Goal: Navigation & Orientation: Find specific page/section

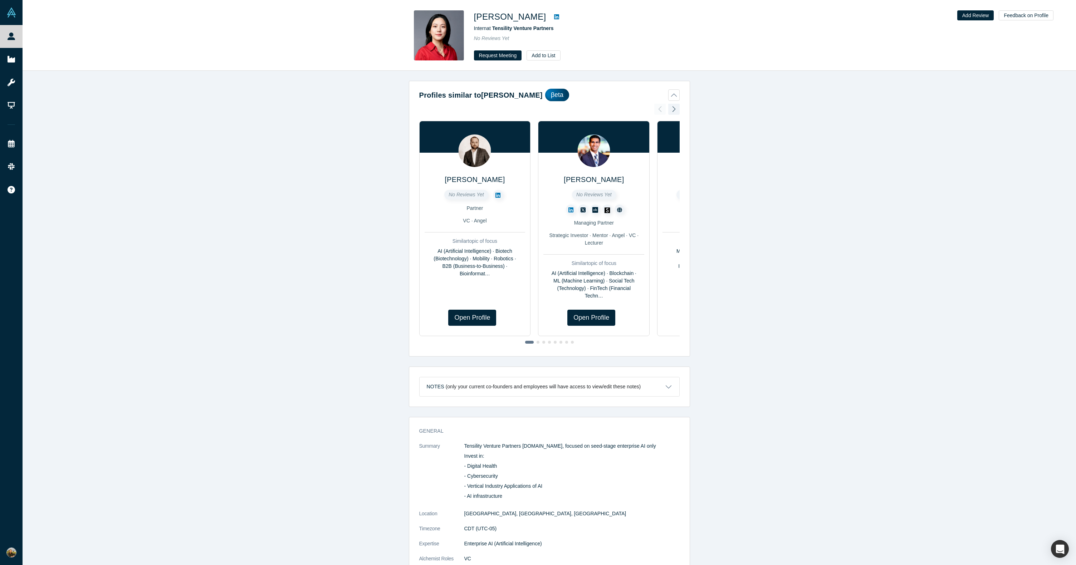
click at [551, 13] on link at bounding box center [556, 17] width 11 height 9
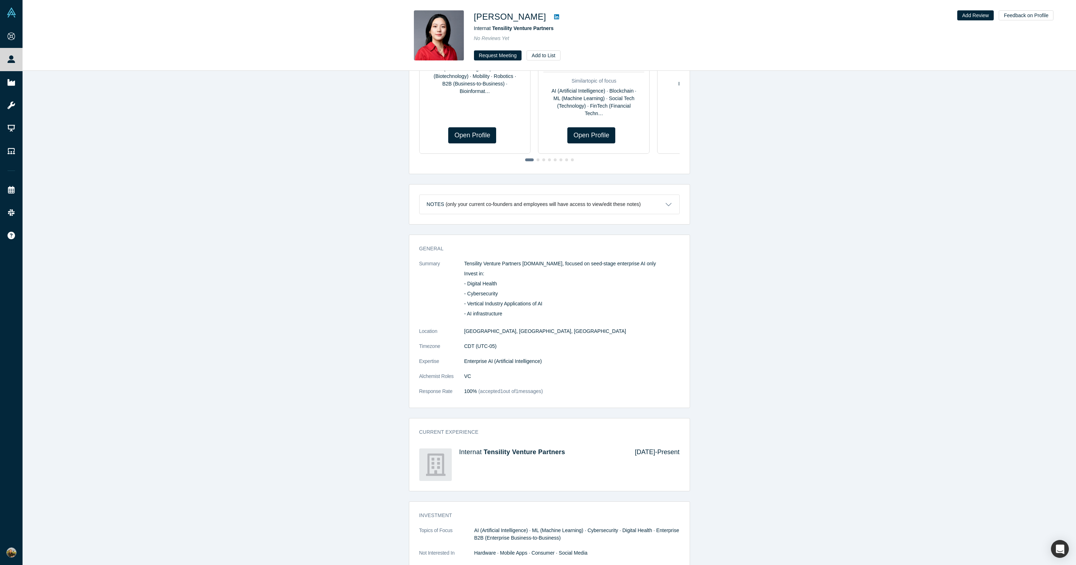
scroll to position [184, 0]
click at [515, 29] on span "Tensility Venture Partners" at bounding box center [522, 28] width 61 height 6
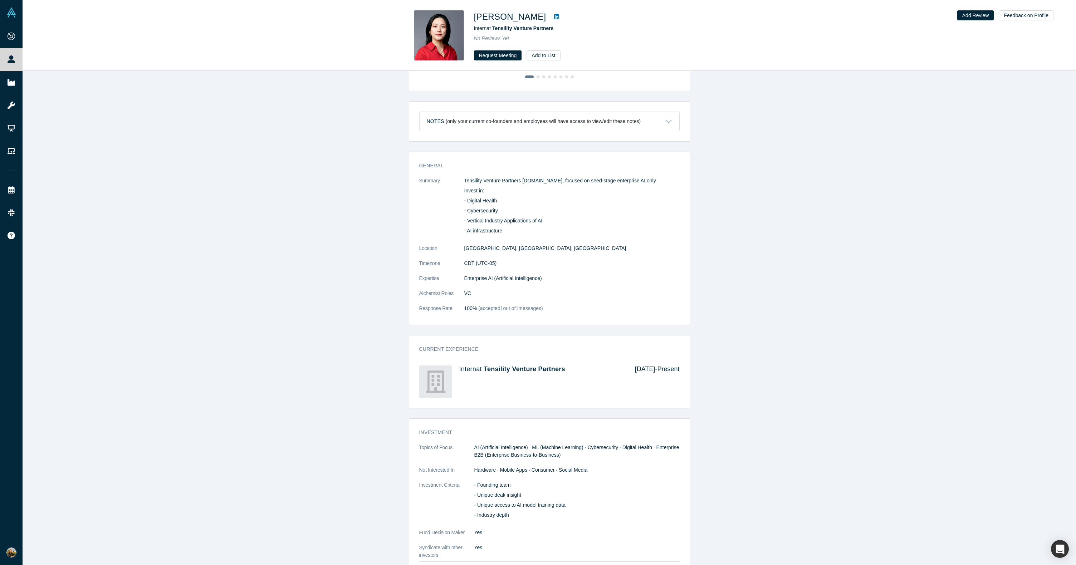
scroll to position [266, 0]
